Goal: Task Accomplishment & Management: Manage account settings

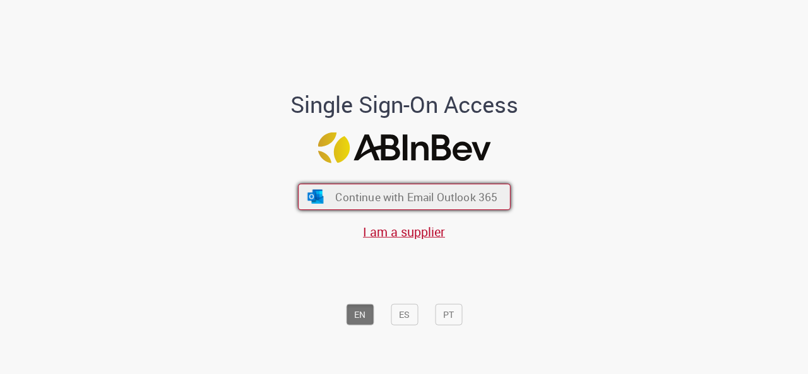
click at [413, 186] on button "Continue with Email Outlook 365" at bounding box center [404, 197] width 213 height 26
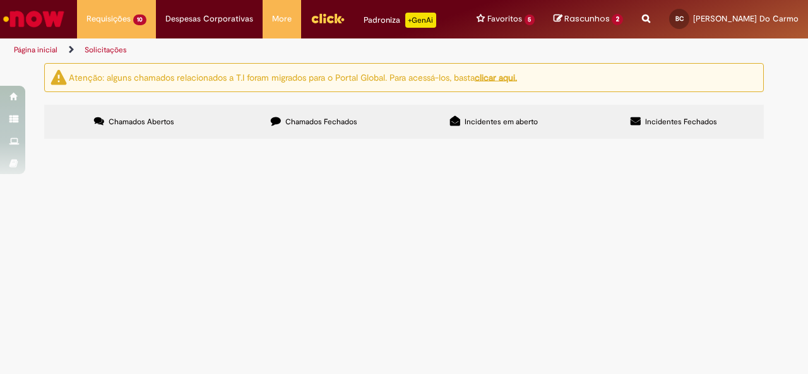
scroll to position [56, 0]
click at [0, 0] on span "Pf encerrar a dg abaixo!" at bounding box center [0, 0] width 0 height 0
click at [0, 0] on tbody "R13571945 Compra E Negociação De Vendas E Marketing Oii! Aproveitando que essa …" at bounding box center [0, 0] width 0 height 0
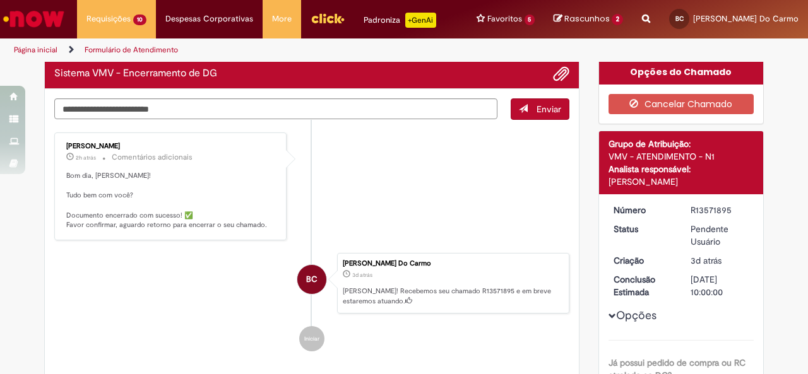
scroll to position [5, 0]
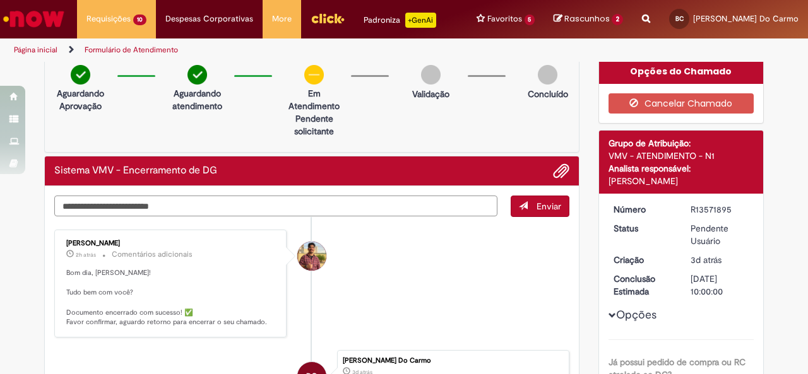
click at [355, 196] on textarea "Digite sua mensagem aqui..." at bounding box center [275, 206] width 443 height 21
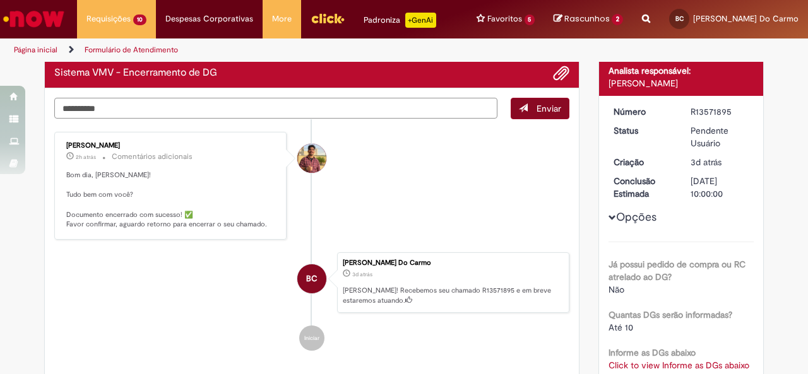
type textarea "**********"
click at [519, 110] on span "submit" at bounding box center [523, 107] width 9 height 9
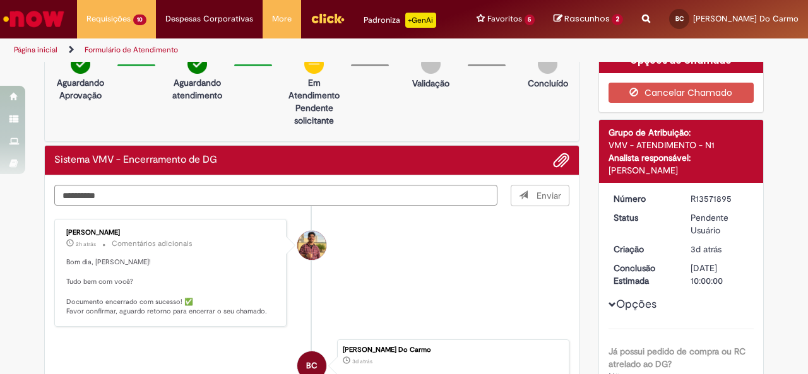
scroll to position [16, 0]
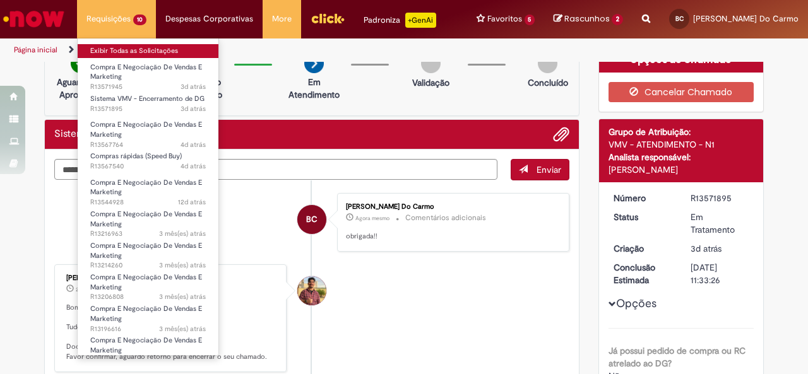
click at [134, 46] on link "Exibir Todas as Solicitações" at bounding box center [148, 51] width 141 height 14
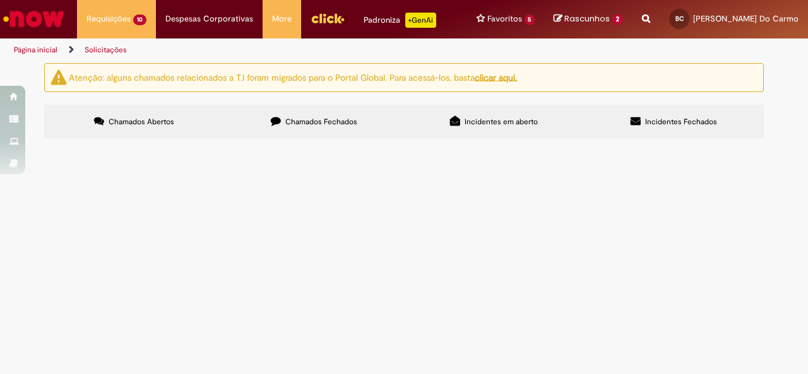
scroll to position [50, 0]
click at [0, 0] on span "Nova fonte de [DEMOGRAPHIC_DATA], VBI novo" at bounding box center [0, 0] width 0 height 0
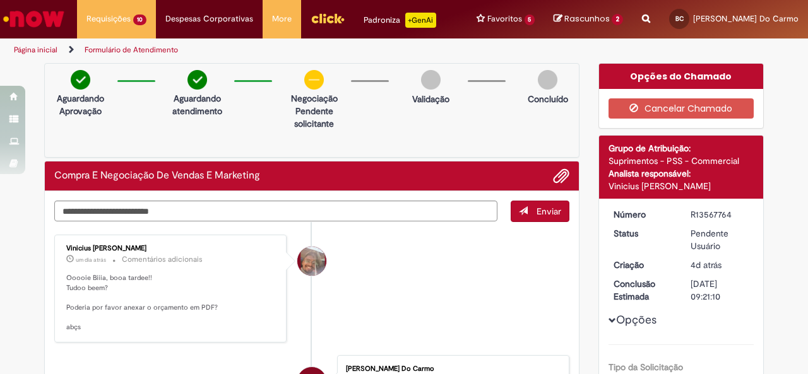
click at [360, 203] on textarea "Digite sua mensagem aqui..." at bounding box center [275, 211] width 443 height 21
type textarea "**********"
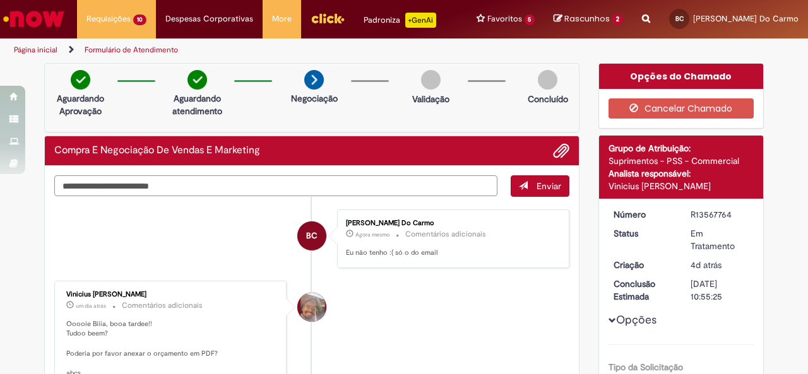
type textarea "*"
type textarea "**********"
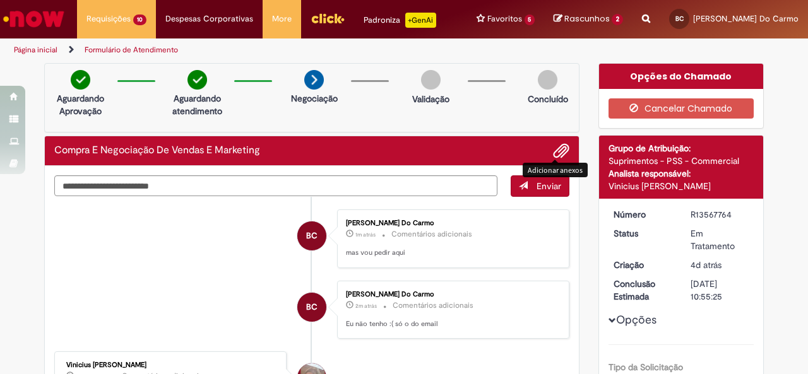
click at [556, 150] on span "Adicionar anexos" at bounding box center [560, 151] width 15 height 15
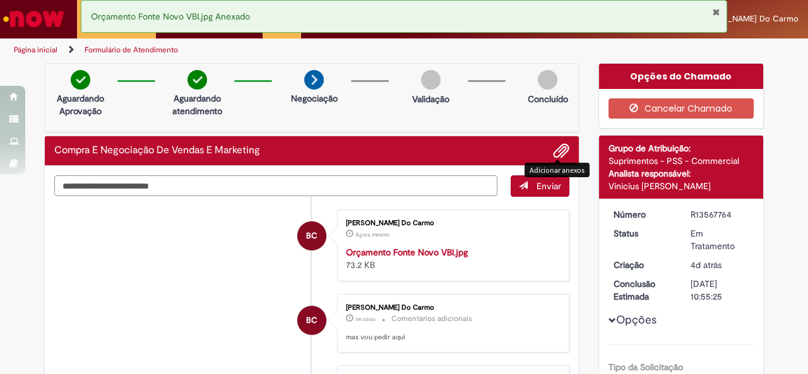
click at [391, 186] on textarea "Digite sua mensagem aqui..." at bounding box center [275, 185] width 443 height 21
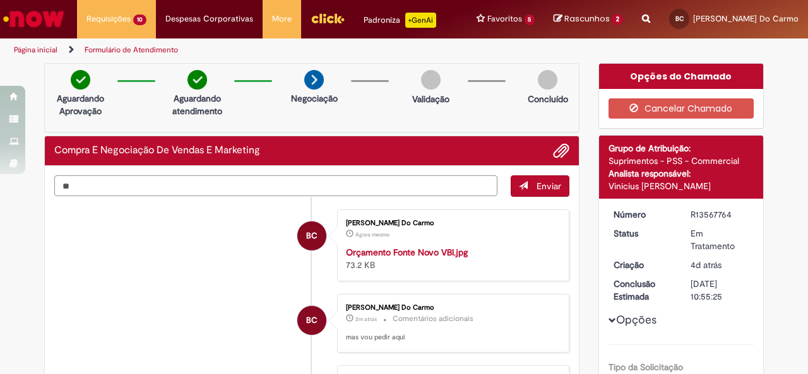
type textarea "*"
type textarea "**********"
click at [557, 182] on button "Enviar" at bounding box center [539, 185] width 59 height 21
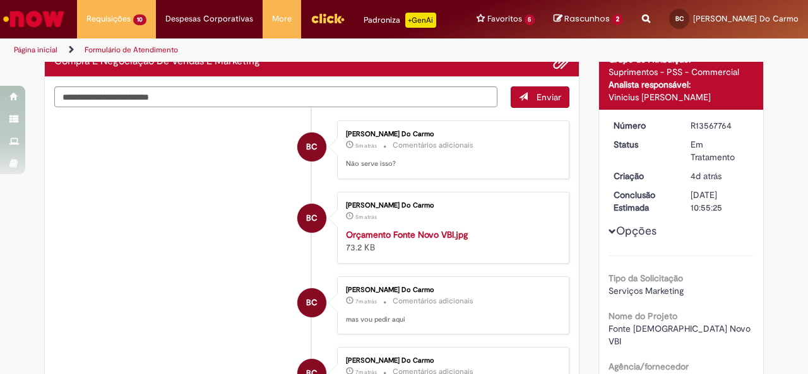
click at [52, 23] on img "Ir para a Homepage" at bounding box center [33, 18] width 65 height 25
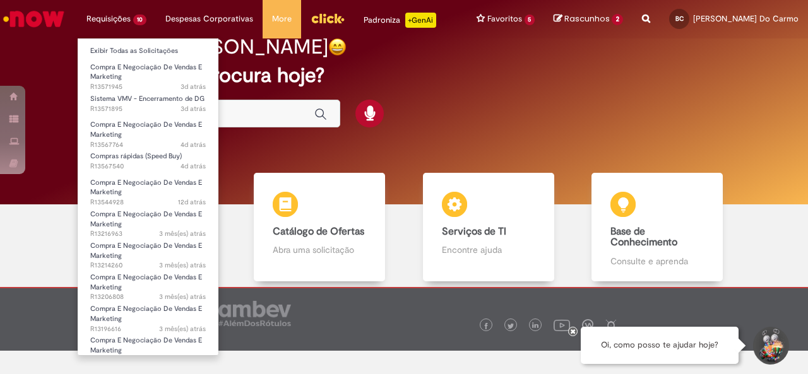
scroll to position [22, 0]
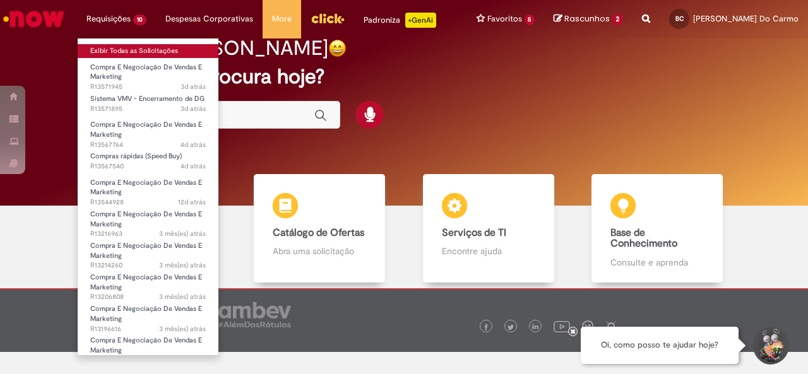
click at [143, 45] on link "Exibir Todas as Solicitações" at bounding box center [148, 51] width 141 height 14
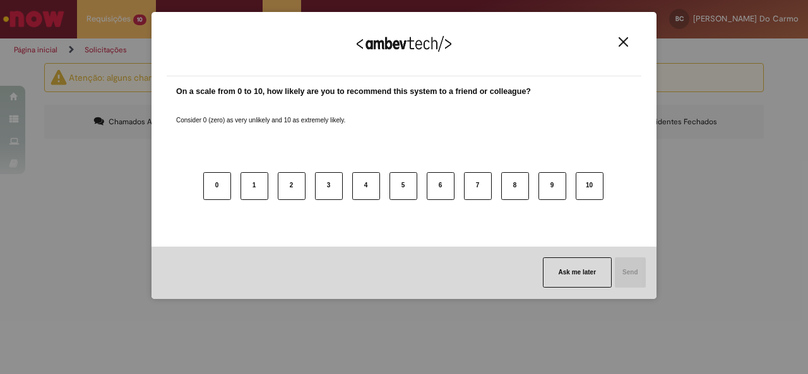
click at [631, 45] on button "Close" at bounding box center [623, 42] width 17 height 11
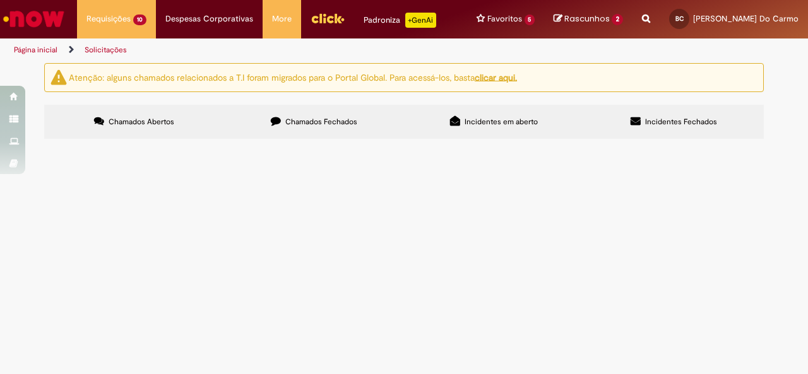
scroll to position [78, 0]
click at [0, 0] on span "envio caixas" at bounding box center [0, 0] width 0 height 0
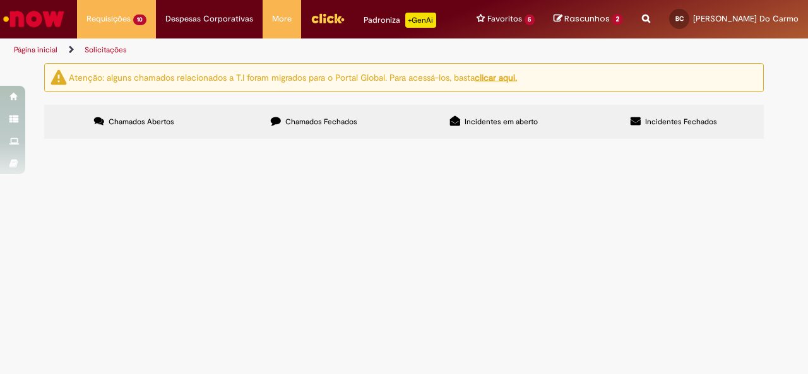
click at [0, 0] on span "envio caixas" at bounding box center [0, 0] width 0 height 0
click at [0, 0] on span "Compras rápidas (Speed Buy)" at bounding box center [0, 0] width 0 height 0
click at [0, 0] on tbody "R13571945 Compra E Negociação De Vendas E Marketing Oii! Aproveitando que essa …" at bounding box center [0, 0] width 0 height 0
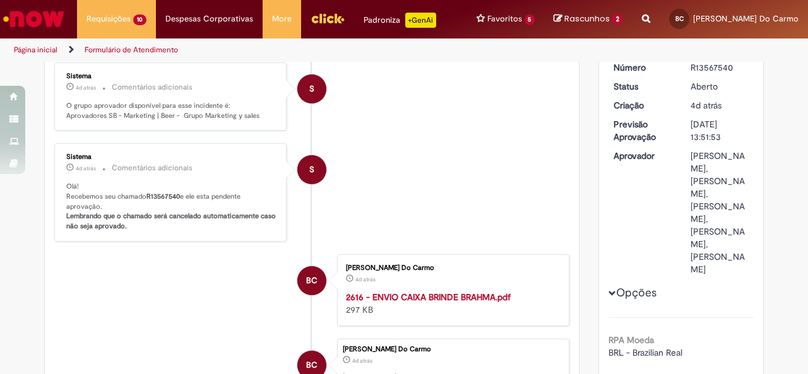
scroll to position [148, 0]
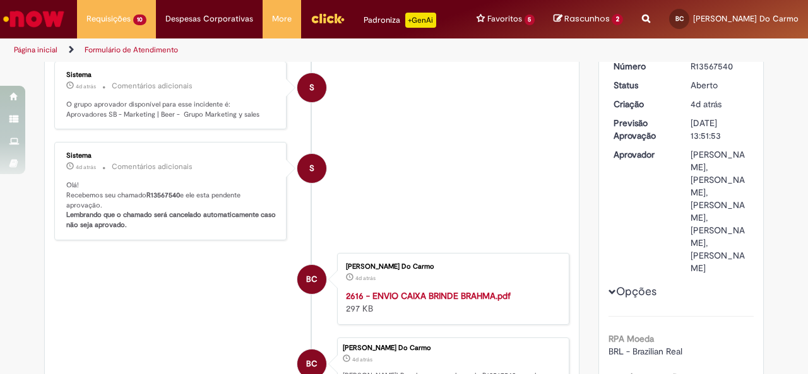
click at [0, 0] on button "Opções" at bounding box center [0, 0] width 0 height 0
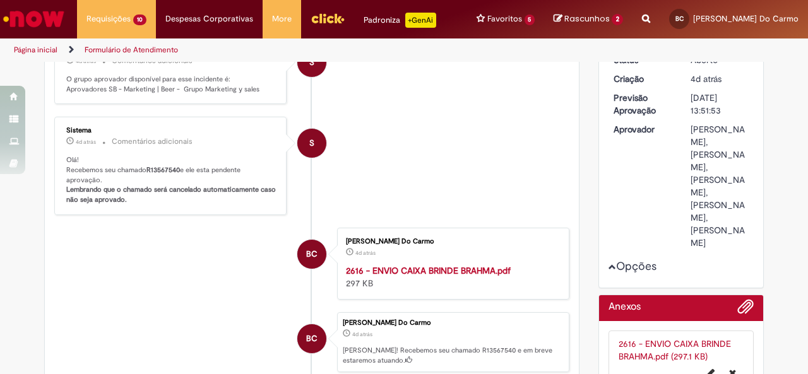
scroll to position [158, 0]
